Goal: Task Accomplishment & Management: Use online tool/utility

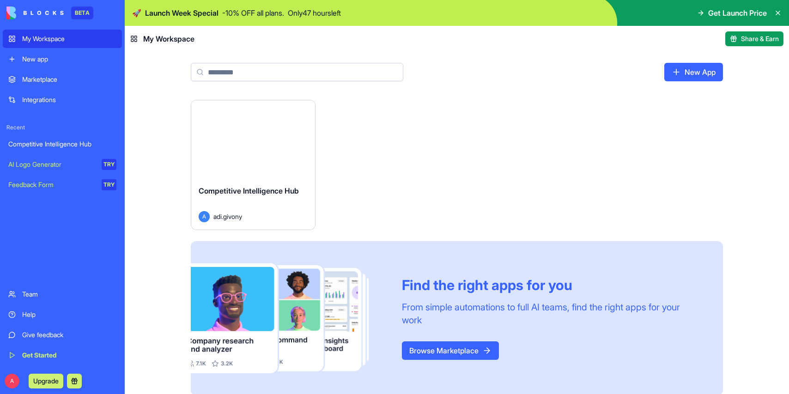
click at [262, 165] on div "Launch" at bounding box center [253, 139] width 124 height 78
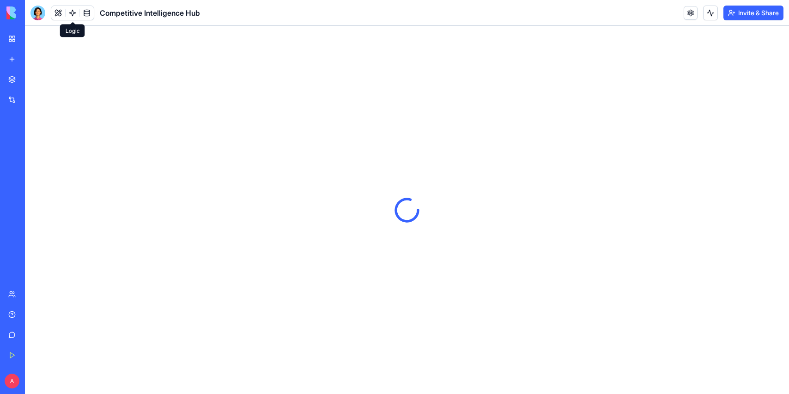
click at [73, 10] on link at bounding box center [73, 13] width 14 height 14
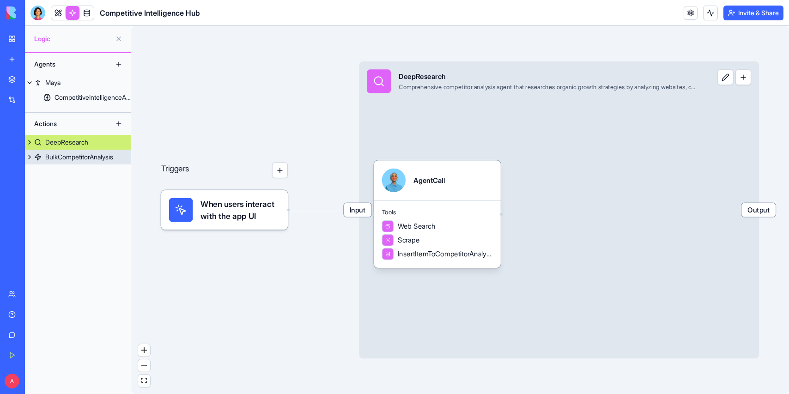
click at [75, 157] on div "BulkCompetitorAnalysis" at bounding box center [79, 156] width 68 height 9
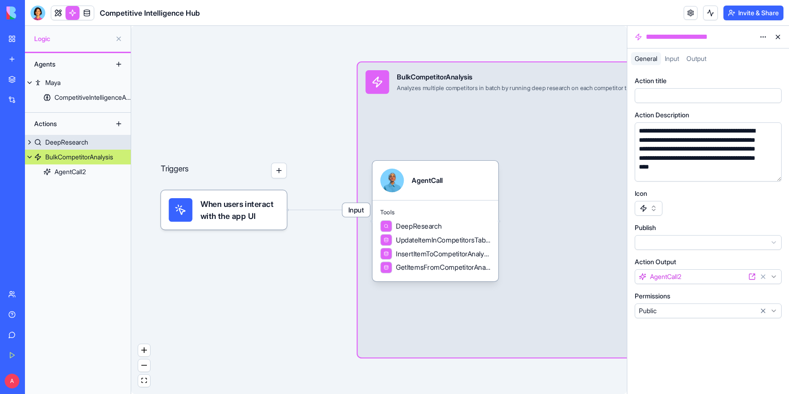
click at [74, 143] on div "DeepResearch" at bounding box center [66, 142] width 43 height 9
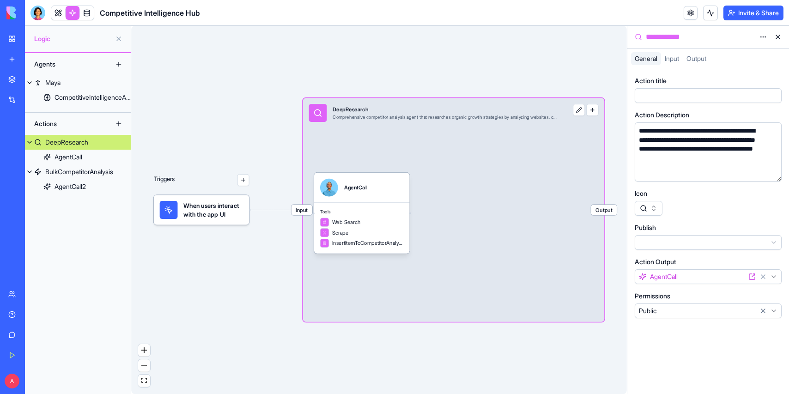
click at [198, 217] on span "When users interact with the app UI" at bounding box center [213, 210] width 60 height 18
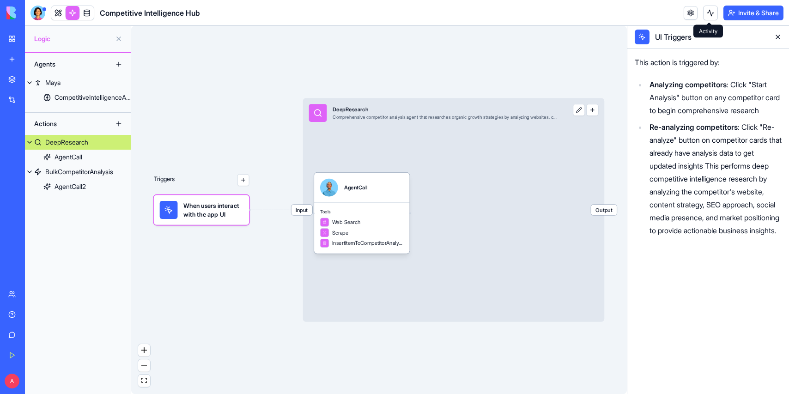
click at [707, 11] on button at bounding box center [710, 13] width 15 height 15
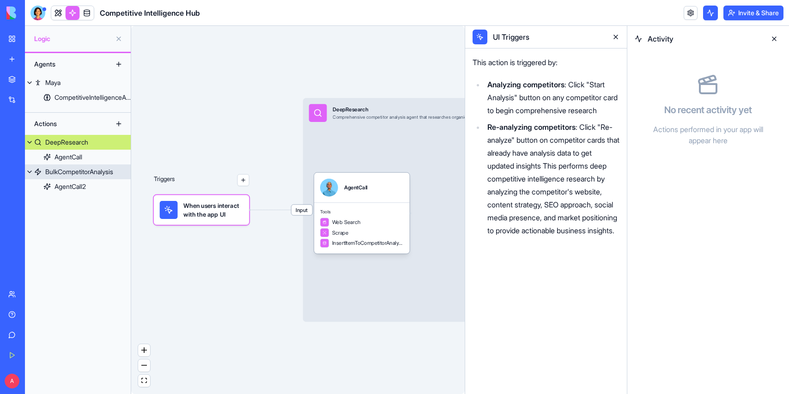
click at [74, 170] on div "BulkCompetitorAnalysis" at bounding box center [79, 171] width 68 height 9
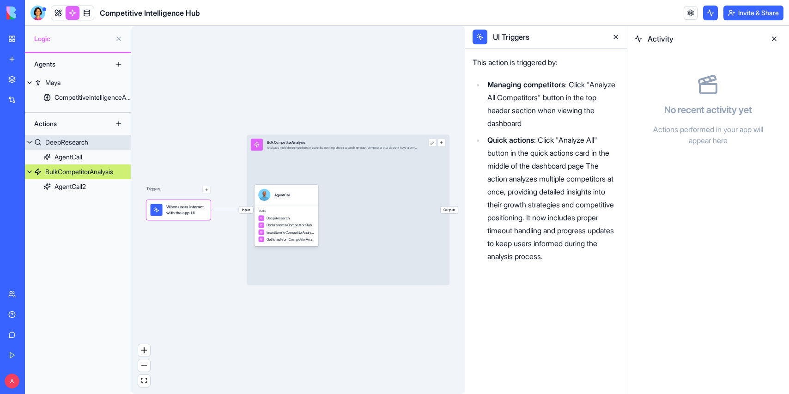
click at [87, 136] on link "DeepResearch" at bounding box center [78, 142] width 106 height 15
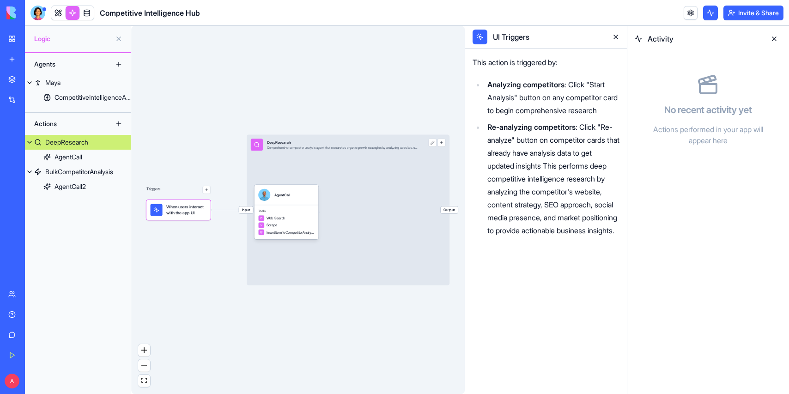
click at [171, 208] on span "When users interact with the app UI" at bounding box center [186, 210] width 40 height 12
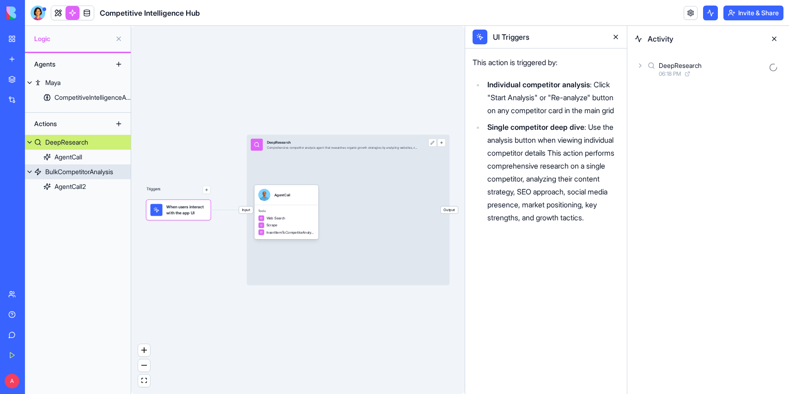
click at [86, 169] on div "BulkCompetitorAnalysis" at bounding box center [79, 171] width 68 height 9
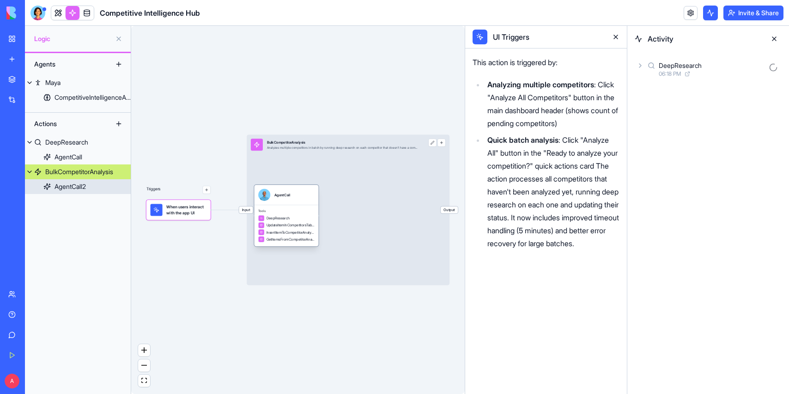
click at [296, 210] on span "Tools" at bounding box center [286, 211] width 56 height 4
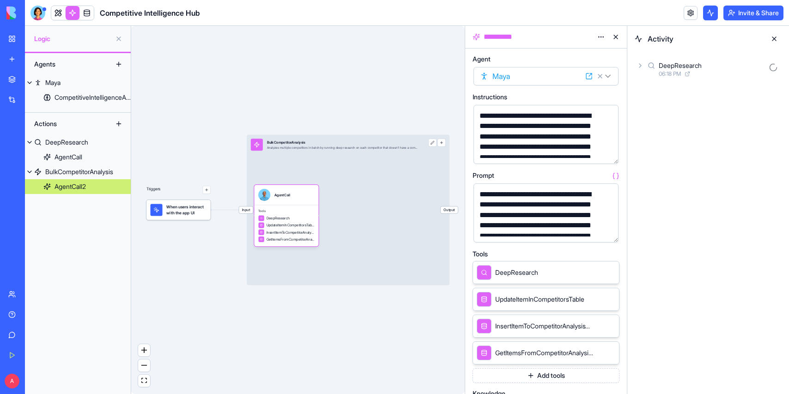
click at [610, 234] on button "button" at bounding box center [609, 233] width 15 height 15
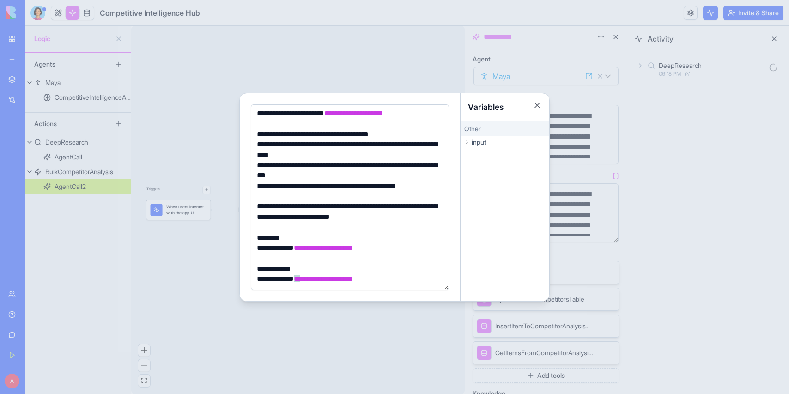
scroll to position [54, 0]
click at [537, 104] on button "Close" at bounding box center [537, 105] width 9 height 9
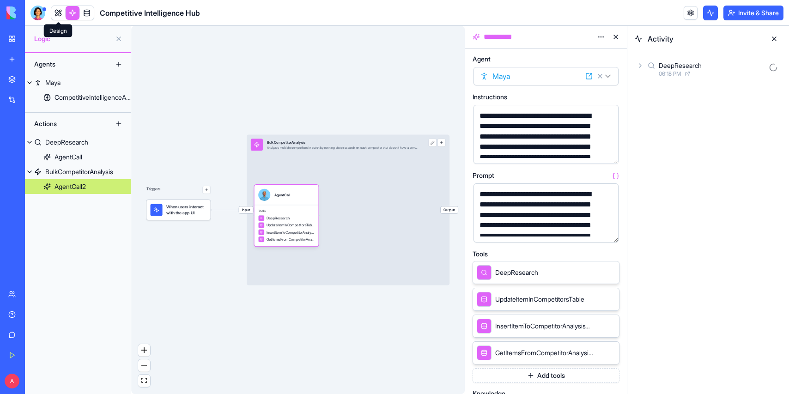
click at [56, 9] on link at bounding box center [58, 13] width 14 height 14
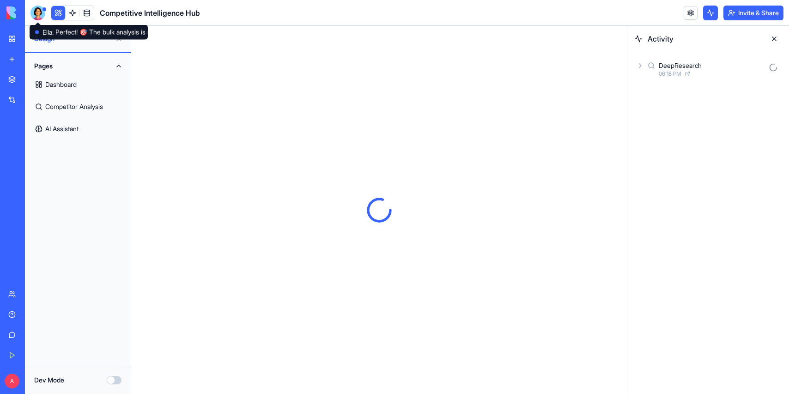
click at [38, 15] on div at bounding box center [37, 13] width 15 height 15
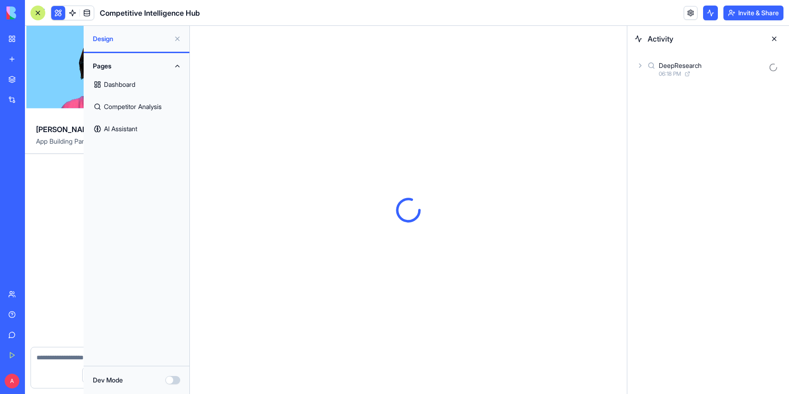
scroll to position [2230, 0]
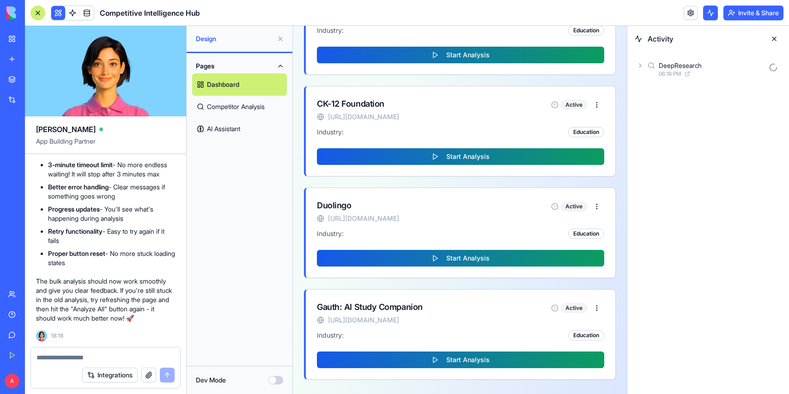
scroll to position [756, 0]
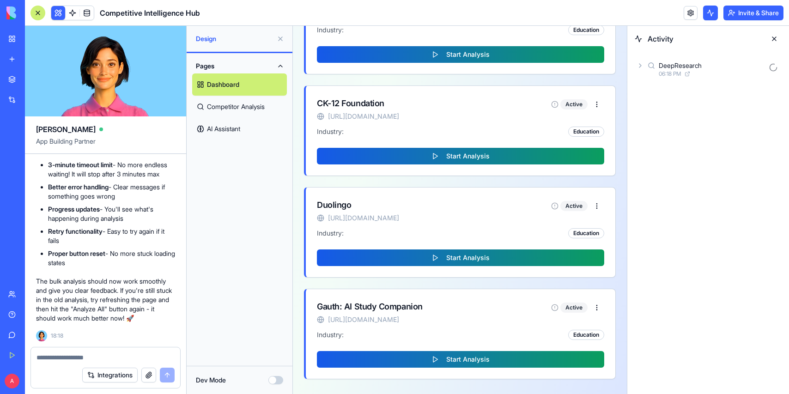
click at [234, 184] on div "Pages Dashboard Competitor Analysis AI Assistant" at bounding box center [240, 209] width 106 height 313
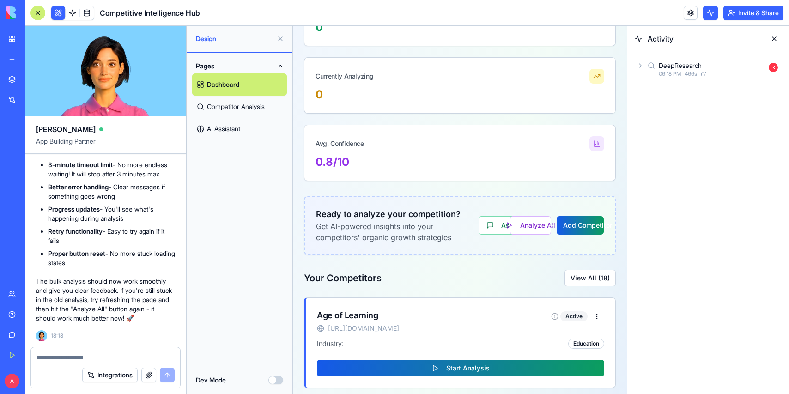
scroll to position [253, 0]
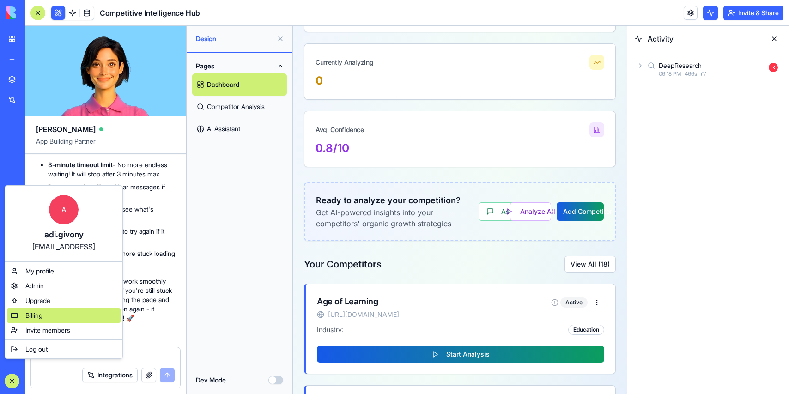
click at [27, 320] on span "Billing" at bounding box center [33, 315] width 17 height 9
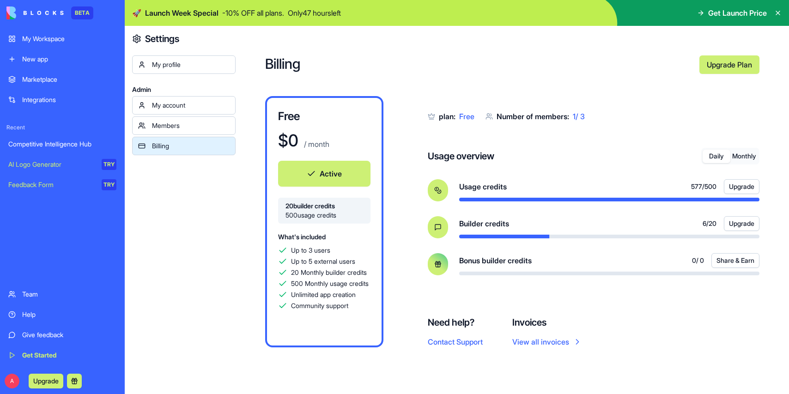
click at [42, 37] on div "My Workspace" at bounding box center [69, 38] width 94 height 9
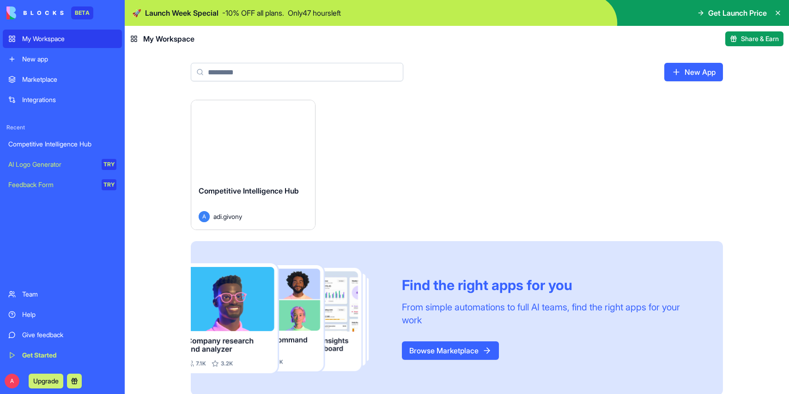
click at [281, 124] on div "Launch" at bounding box center [253, 139] width 124 height 78
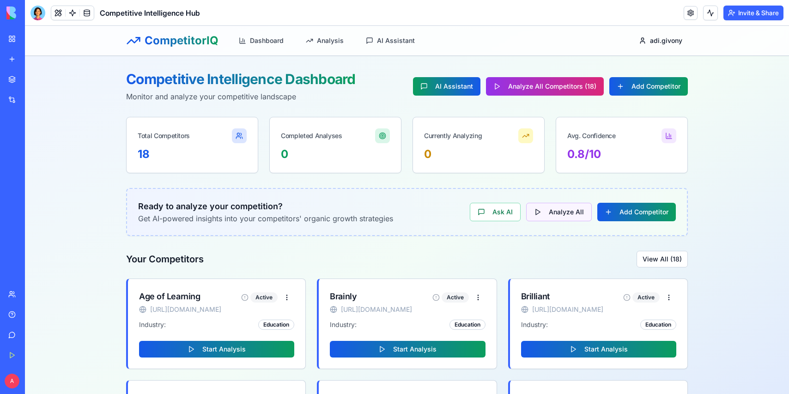
click at [553, 212] on button "Analyze All" at bounding box center [559, 212] width 66 height 18
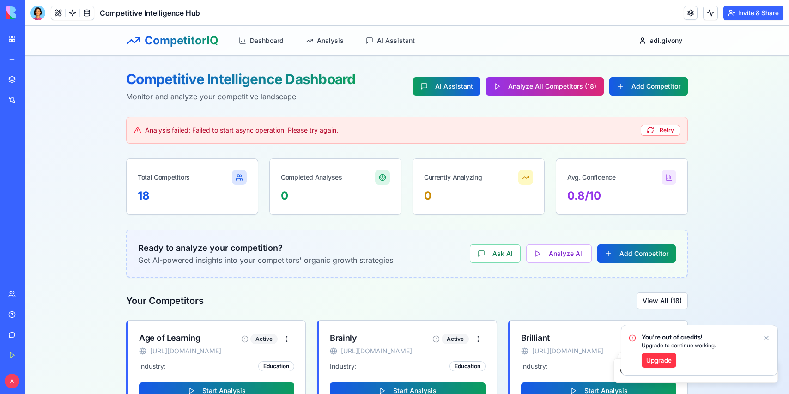
click at [768, 337] on icon "Notifications alt+T" at bounding box center [766, 338] width 7 height 7
